Goal: Task Accomplishment & Management: Use online tool/utility

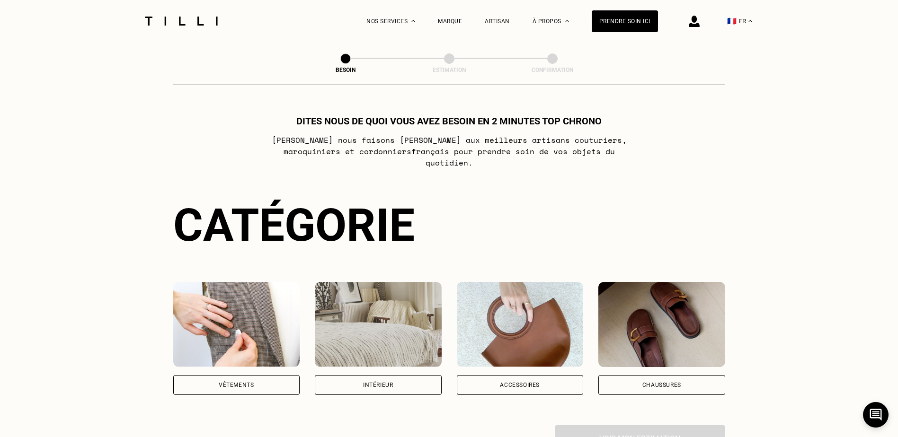
scroll to position [142, 0]
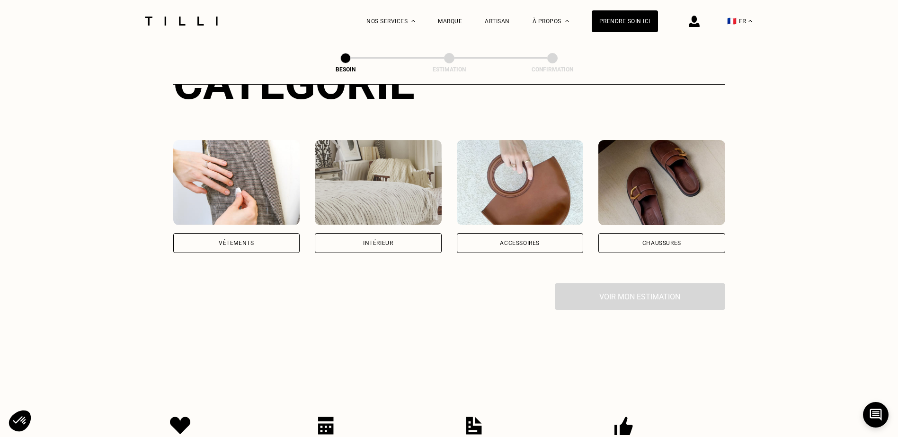
click at [393, 234] on div "Intérieur" at bounding box center [378, 243] width 127 height 20
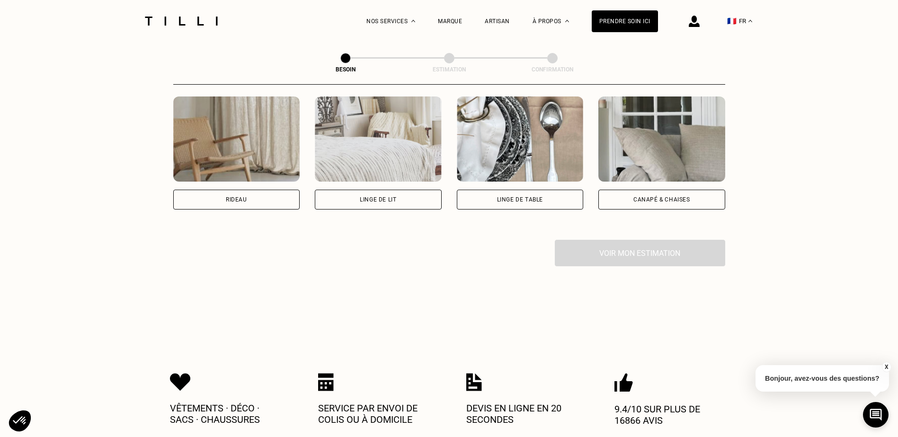
scroll to position [349, 0]
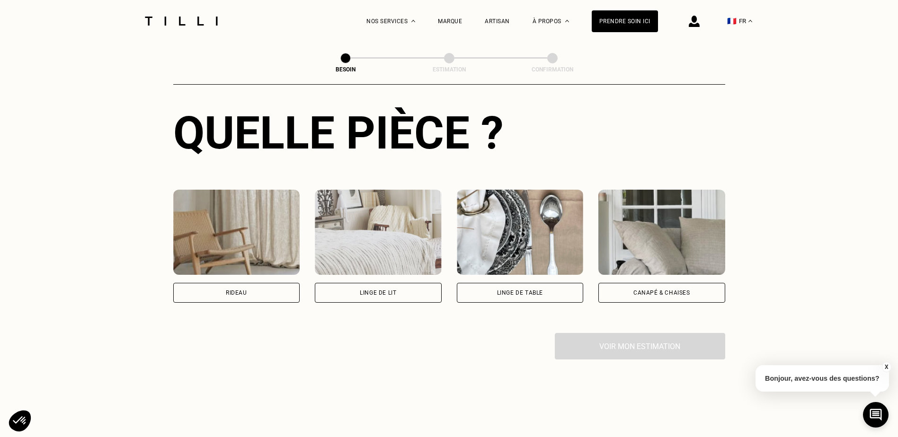
click at [187, 288] on div "Rideau" at bounding box center [236, 293] width 127 height 20
select select "FR"
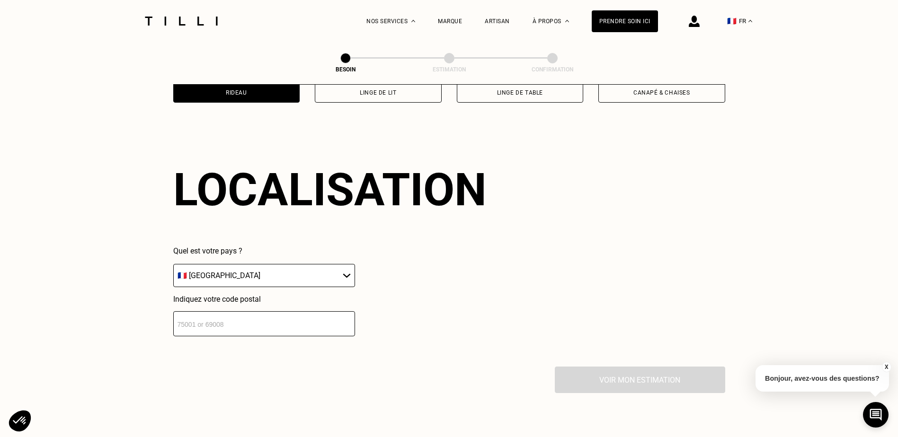
scroll to position [586, 0]
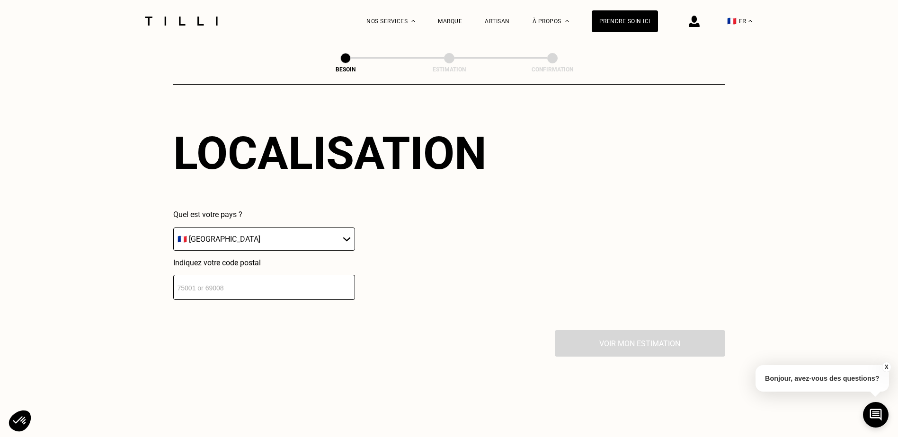
click at [326, 275] on input "number" at bounding box center [264, 287] width 182 height 25
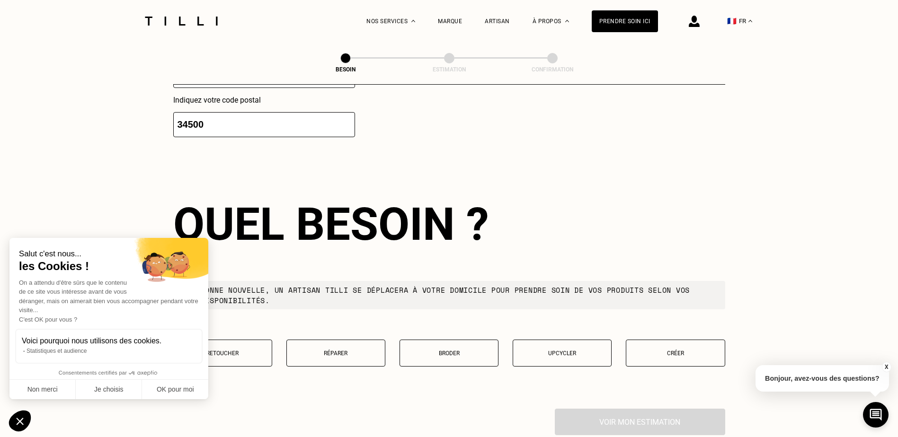
scroll to position [803, 0]
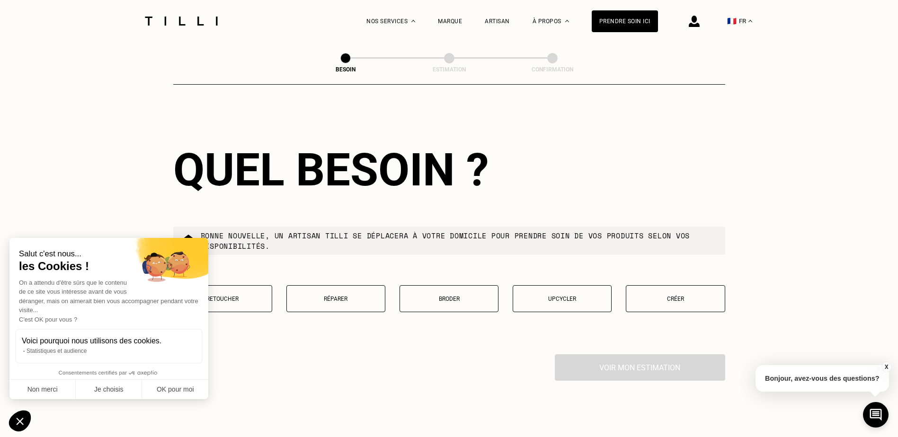
type input "34500"
click at [252, 299] on button "Retoucher" at bounding box center [222, 298] width 99 height 27
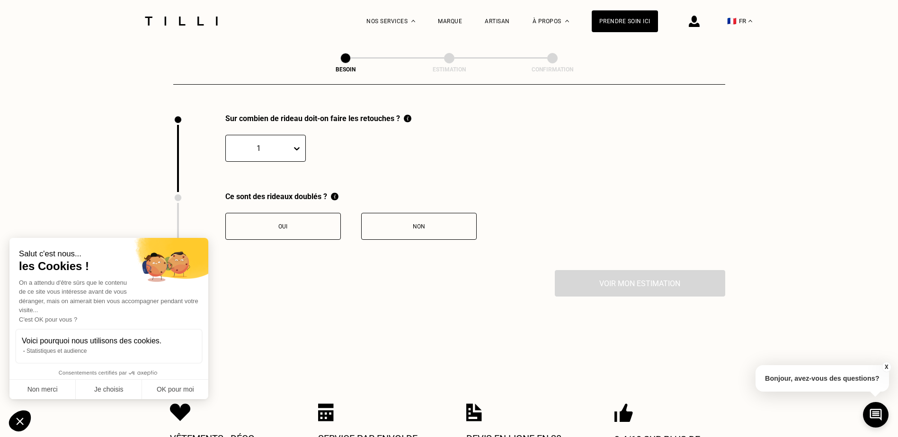
scroll to position [1046, 0]
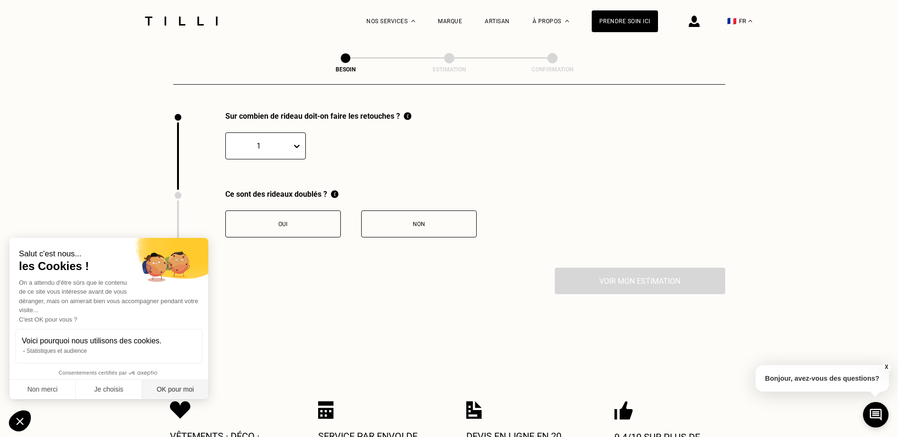
click at [190, 392] on button "OK pour moi" at bounding box center [175, 390] width 66 height 20
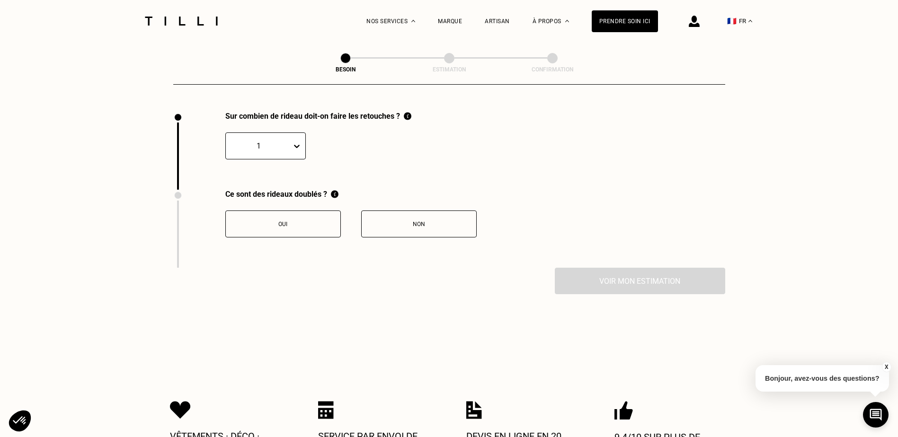
click at [300, 141] on icon at bounding box center [296, 145] width 9 height 9
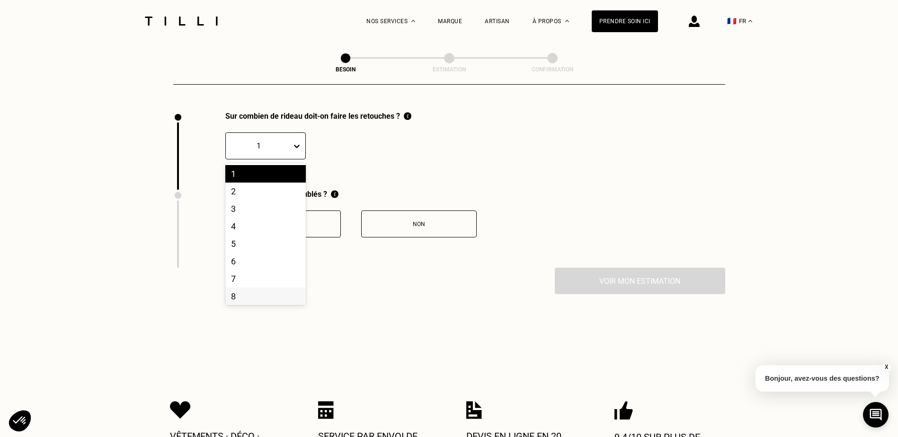
click at [254, 292] on div "8" at bounding box center [265, 297] width 80 height 18
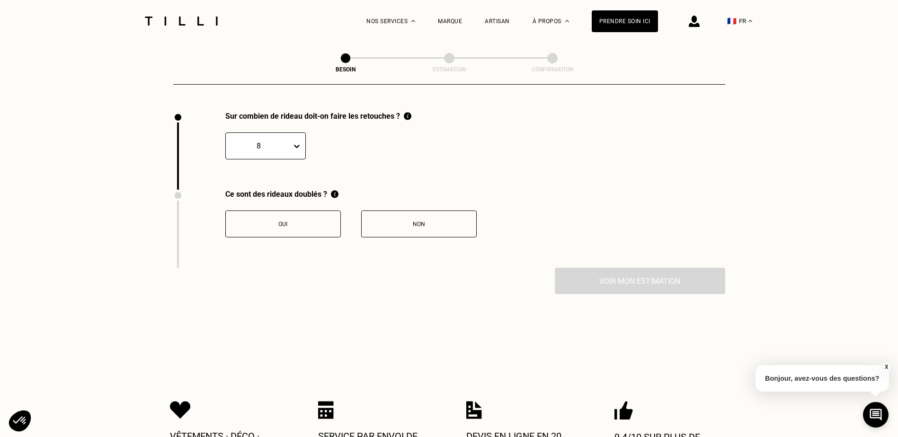
click at [406, 211] on button "Non" at bounding box center [418, 224] width 115 height 27
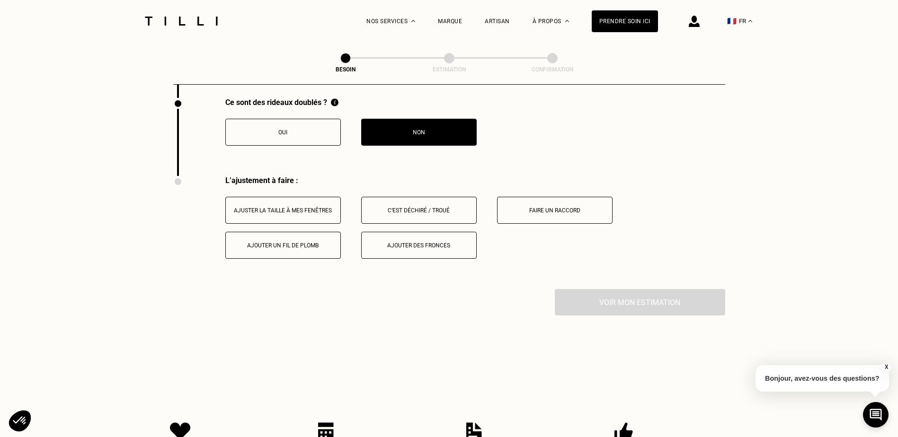
scroll to position [1202, 0]
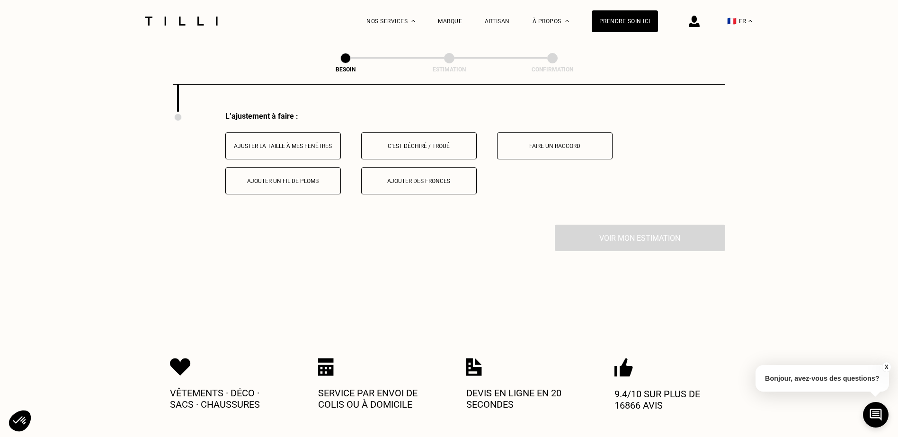
click at [327, 150] on button "Ajuster la taille à mes fenêtres" at bounding box center [282, 146] width 115 height 27
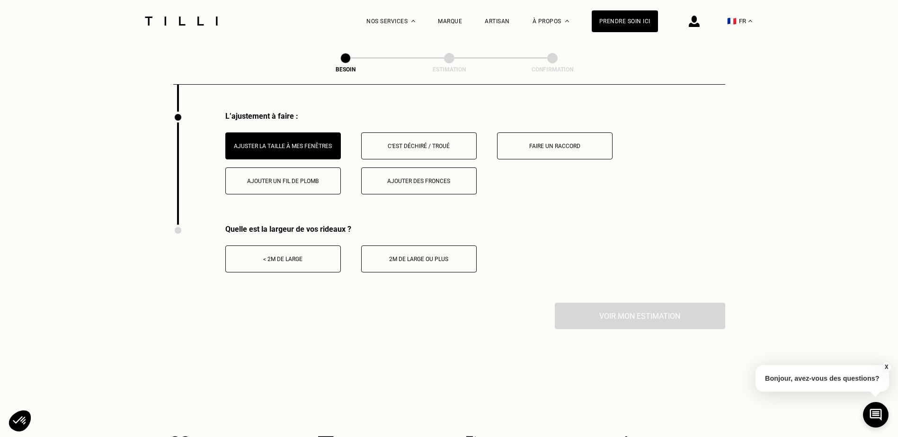
click at [326, 261] on button "< 2m de large" at bounding box center [282, 259] width 115 height 27
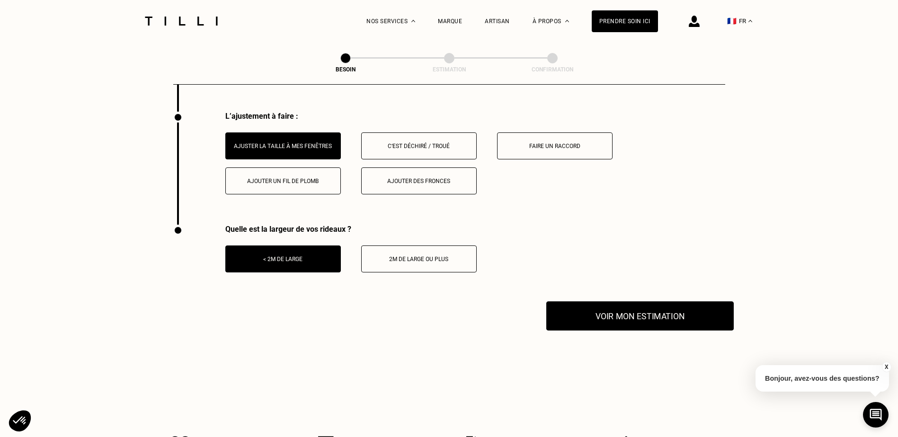
click at [642, 312] on button "Voir mon estimation" at bounding box center [639, 315] width 187 height 29
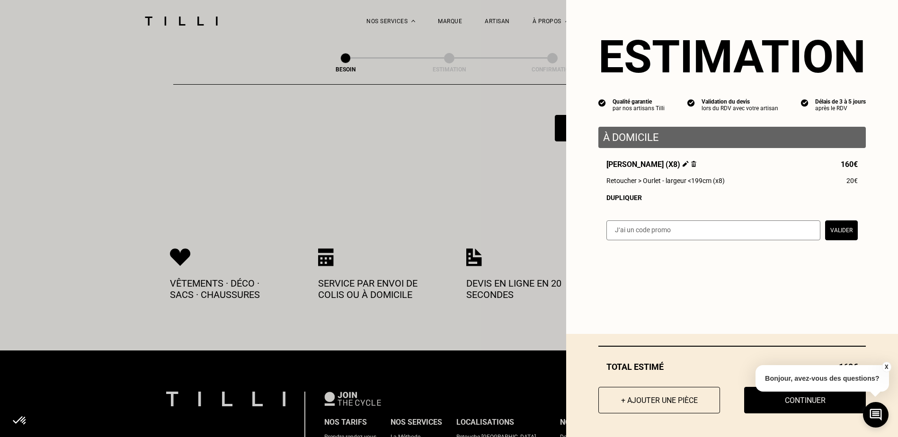
scroll to position [1344, 0]
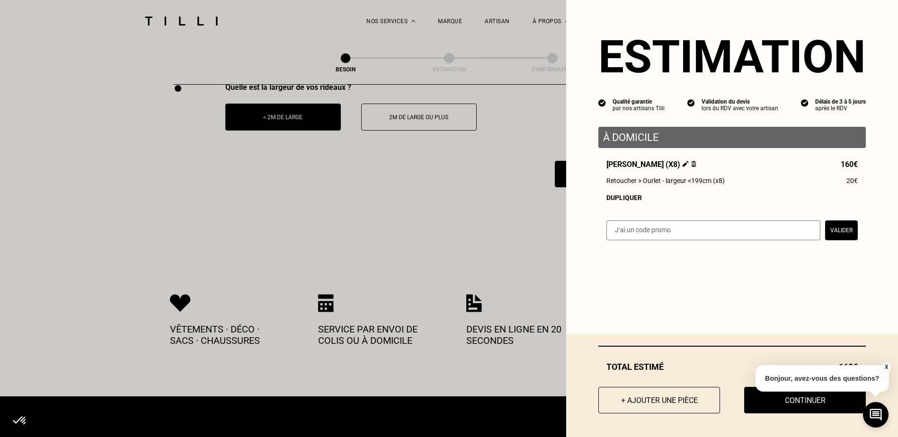
click at [757, 396] on div "X Bonjour, avez-vous des questions?" at bounding box center [821, 377] width 133 height 44
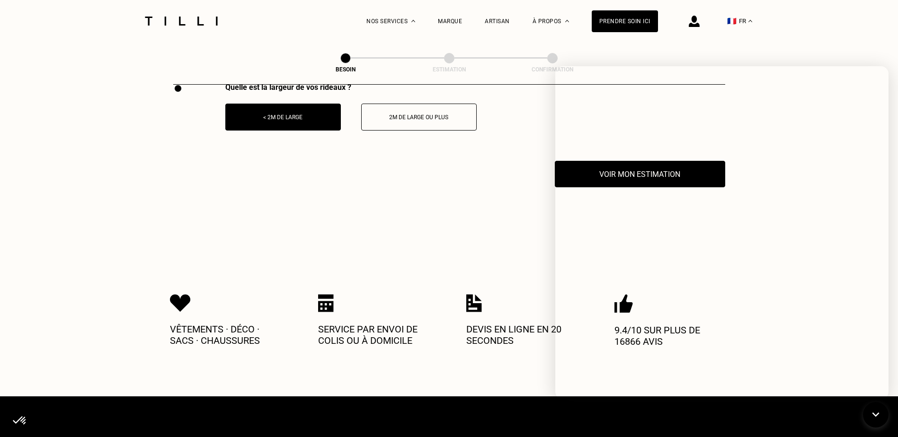
click at [477, 294] on img at bounding box center [474, 303] width 16 height 18
drag, startPoint x: 359, startPoint y: 306, endPoint x: 312, endPoint y: 199, distance: 116.8
click at [360, 303] on div "Service par envoi de colis ou à domicile" at bounding box center [375, 325] width 114 height 62
click at [279, 114] on div "< 2m de large" at bounding box center [282, 117] width 105 height 7
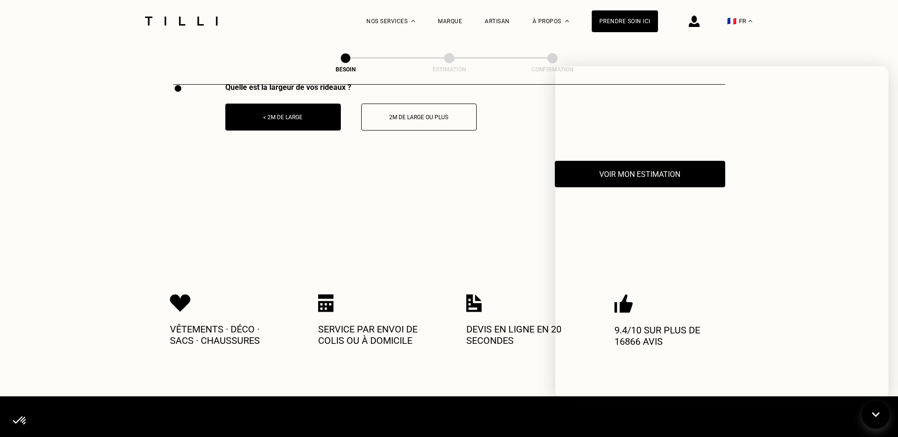
click at [878, 413] on icon at bounding box center [876, 415] width 16 height 25
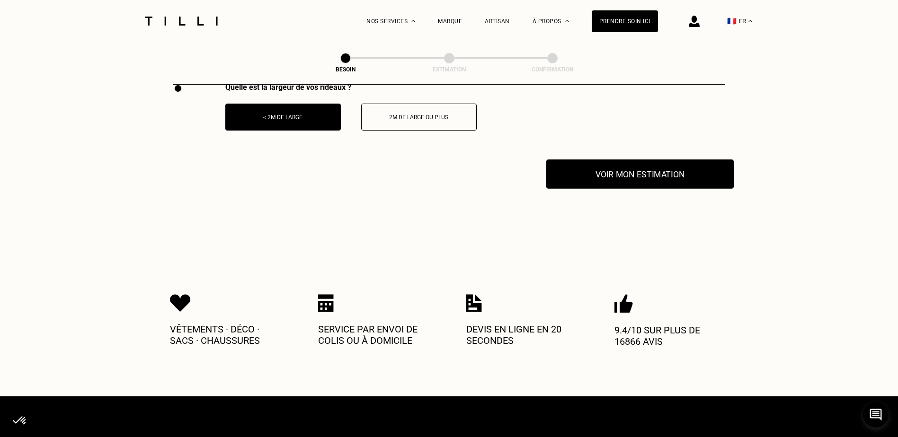
click at [607, 171] on button "Voir mon estimation" at bounding box center [639, 173] width 187 height 29
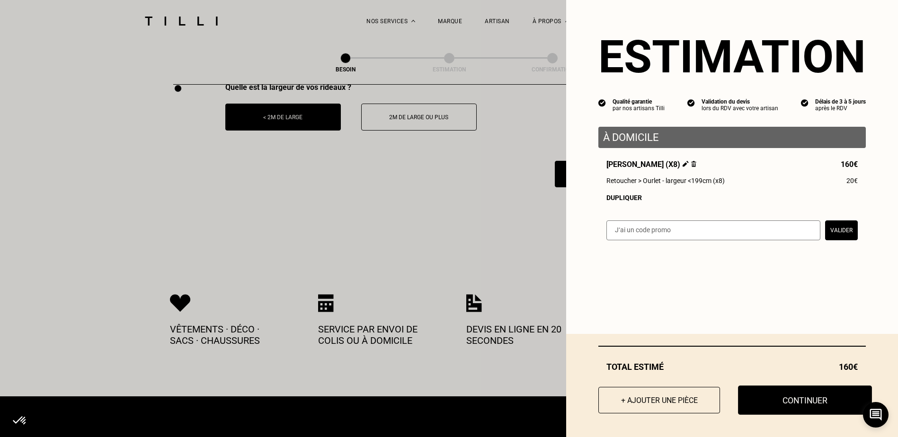
click at [777, 397] on button "Continuer" at bounding box center [805, 400] width 134 height 29
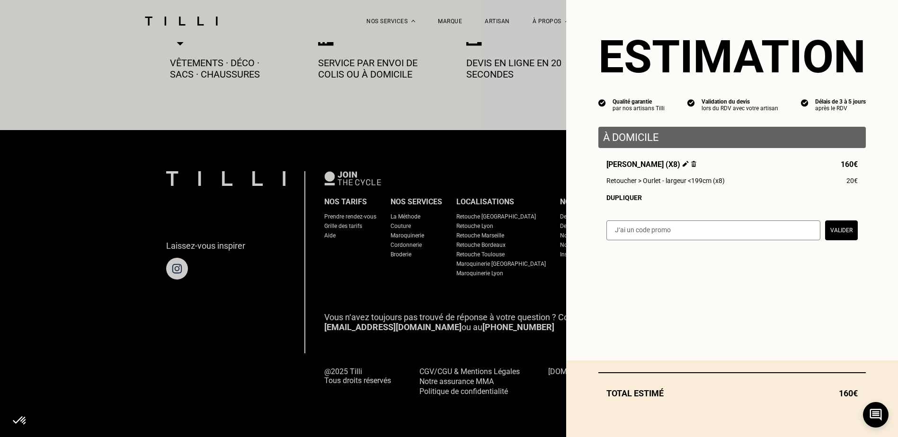
scroll to position [521, 0]
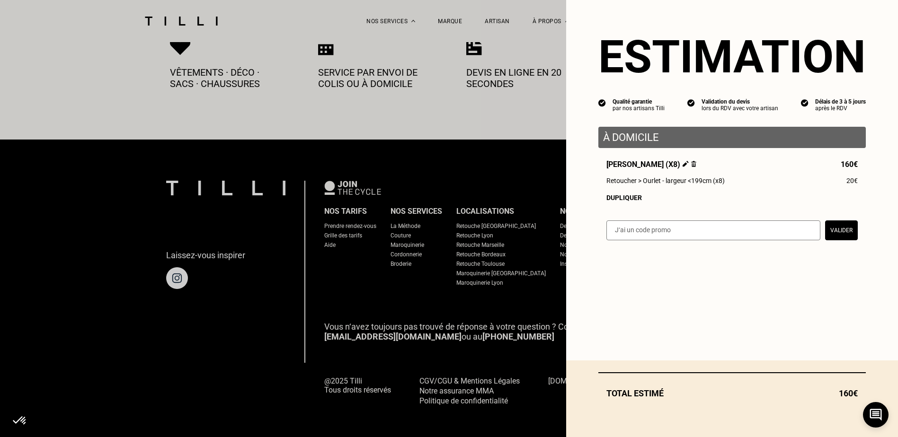
select select "FR"
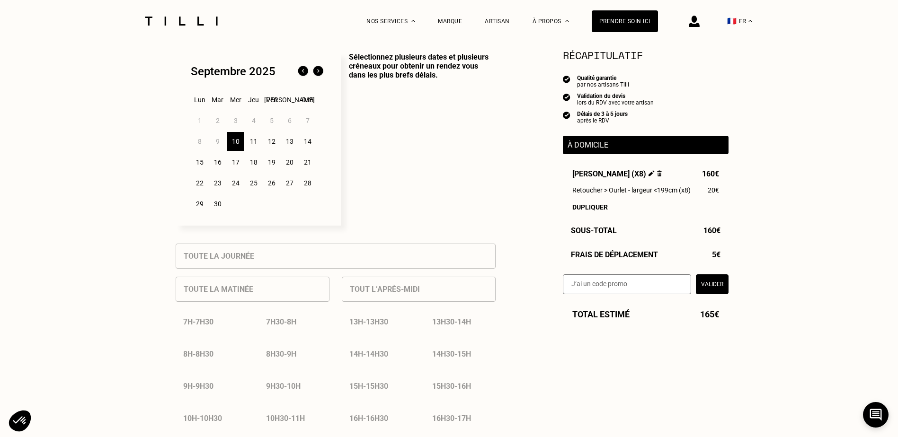
scroll to position [189, 0]
